Goal: Find specific page/section

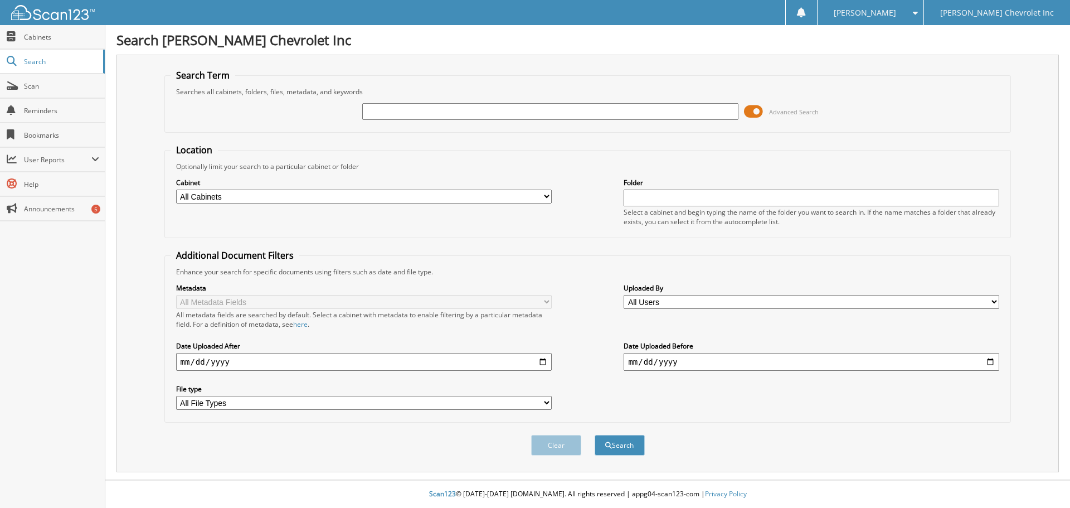
click at [414, 109] on input "text" at bounding box center [550, 111] width 376 height 17
type input "e"
click at [505, 110] on input "e" at bounding box center [550, 111] width 376 height 17
type input "t3785"
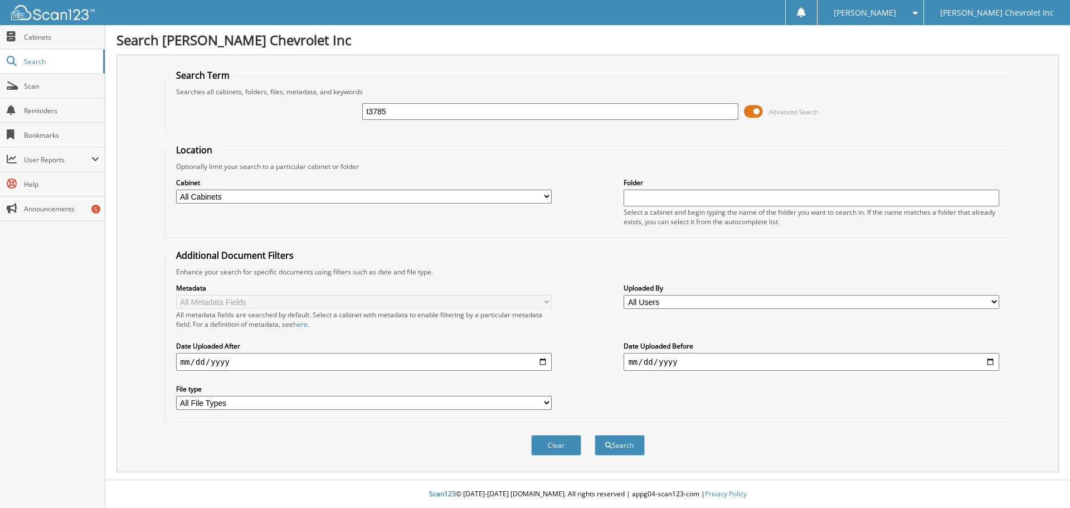
click at [595, 435] on button "Search" at bounding box center [620, 445] width 50 height 21
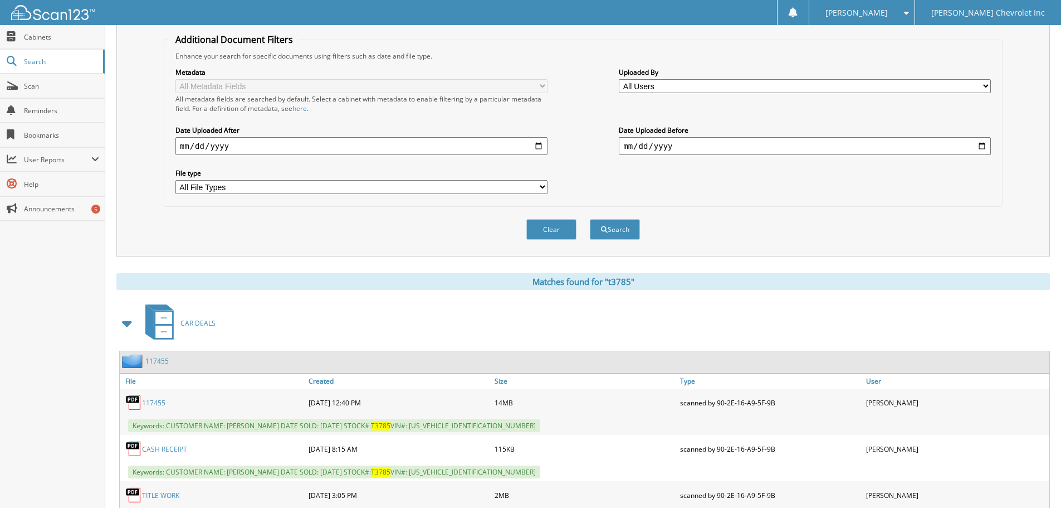
scroll to position [334, 0]
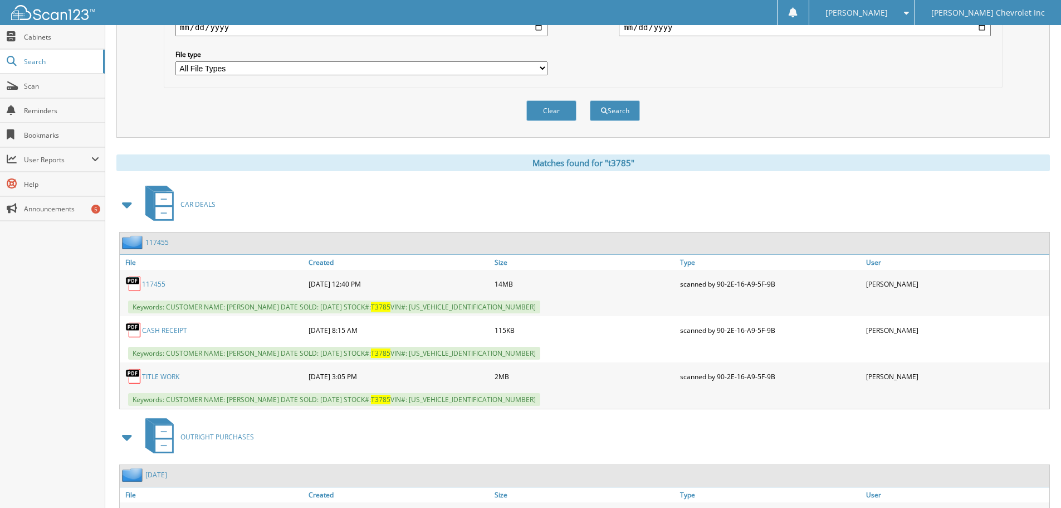
click at [149, 276] on div "117455" at bounding box center [213, 283] width 186 height 22
click at [152, 281] on link "117455" at bounding box center [153, 283] width 23 height 9
